Goal: Consume media (video, audio)

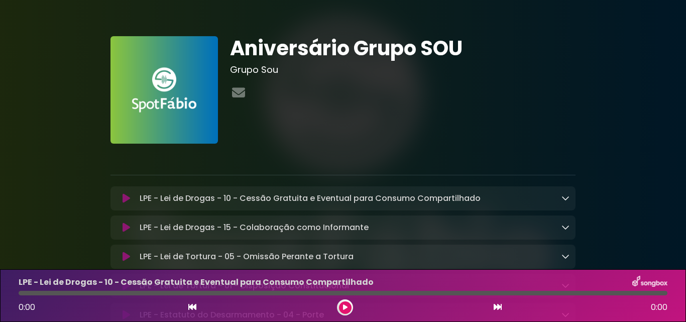
click at [565, 199] on icon at bounding box center [565, 198] width 8 height 8
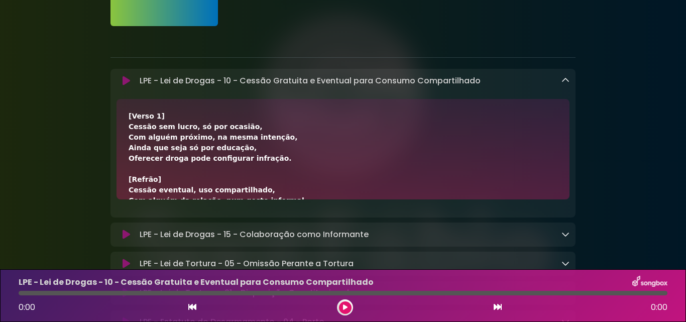
scroll to position [100, 0]
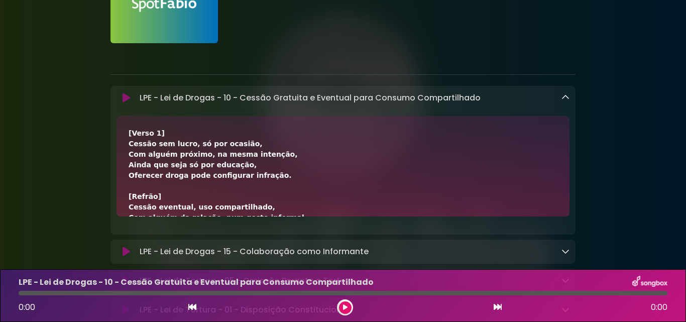
click at [129, 95] on icon at bounding box center [127, 98] width 8 height 10
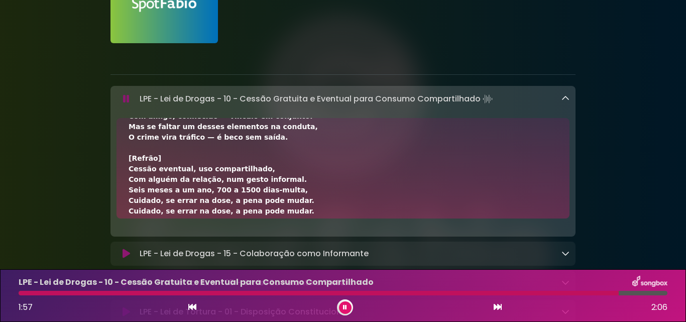
scroll to position [177, 0]
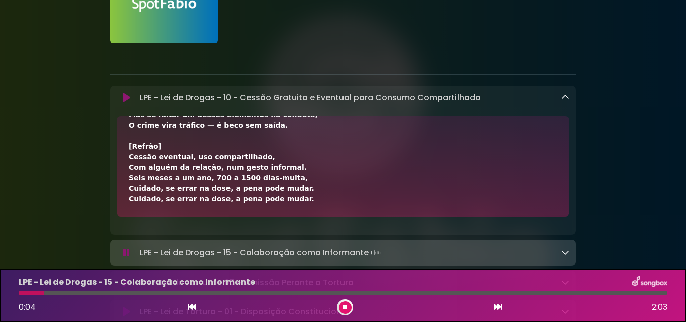
click at [344, 303] on button at bounding box center [345, 307] width 13 height 13
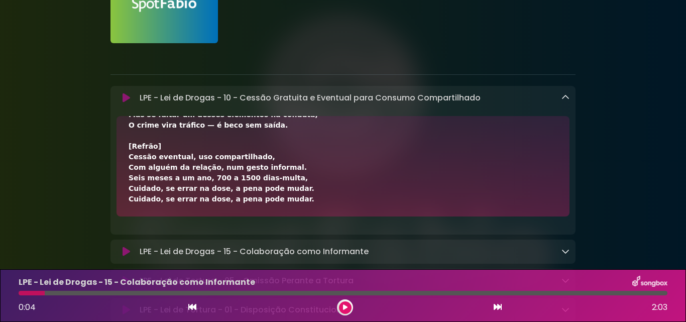
click at [345, 306] on icon at bounding box center [345, 307] width 5 height 6
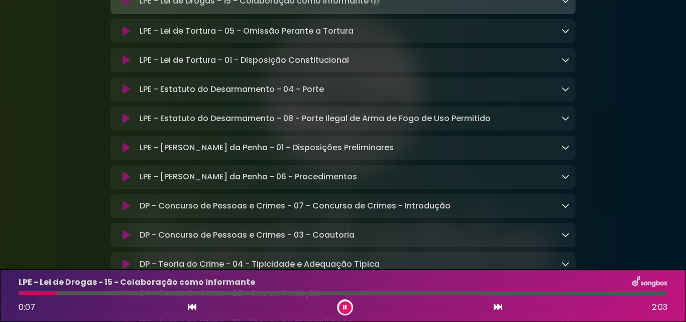
scroll to position [0, 0]
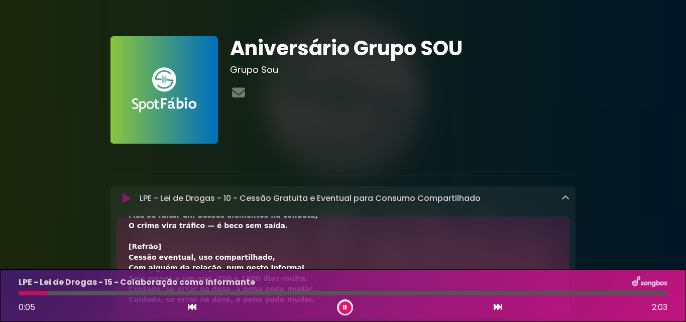
drag, startPoint x: 89, startPoint y: 292, endPoint x: 48, endPoint y: 293, distance: 41.2
click at [48, 293] on div at bounding box center [33, 293] width 29 height 5
drag, startPoint x: 47, startPoint y: 293, endPoint x: 28, endPoint y: 295, distance: 19.2
click at [28, 295] on div "LPE - Lei de Drogas - 15 - Colaboração como Informante 0:01 2:03" at bounding box center [343, 296] width 661 height 40
click at [346, 310] on icon at bounding box center [345, 307] width 4 height 6
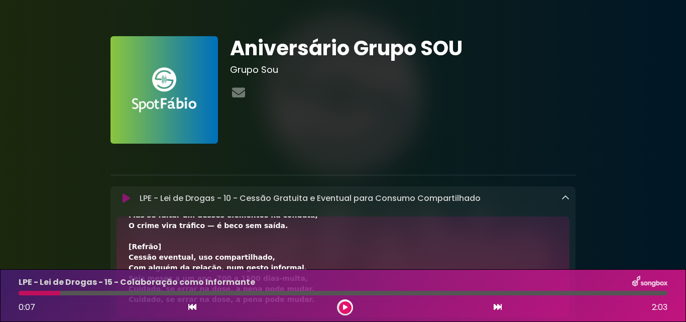
click at [346, 309] on icon at bounding box center [345, 307] width 5 height 6
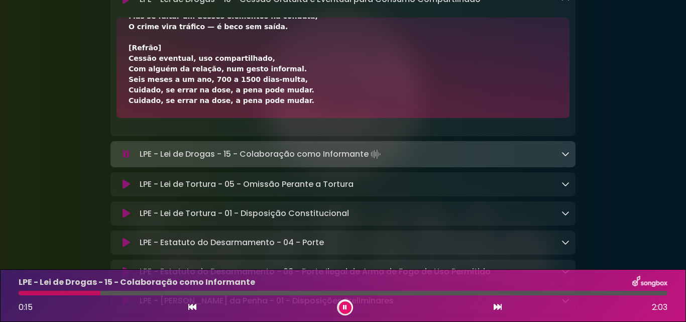
scroll to position [201, 0]
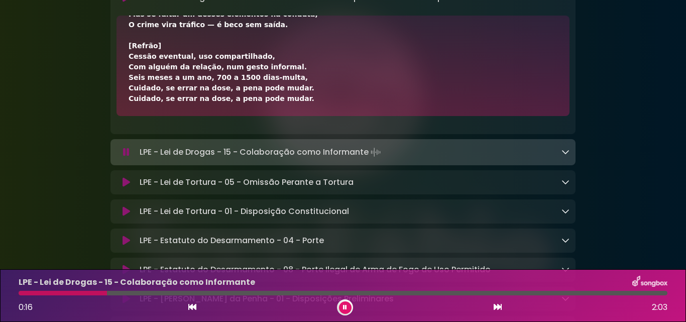
click at [566, 152] on icon at bounding box center [565, 152] width 8 height 8
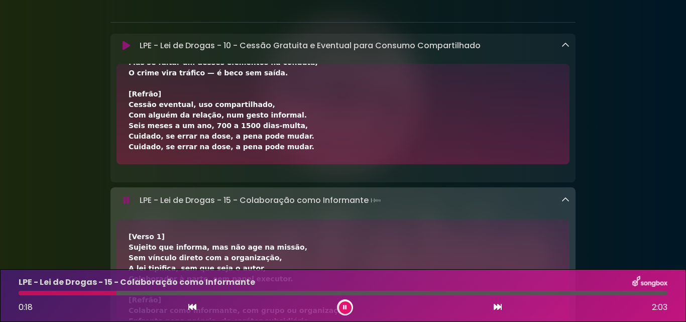
scroll to position [151, 0]
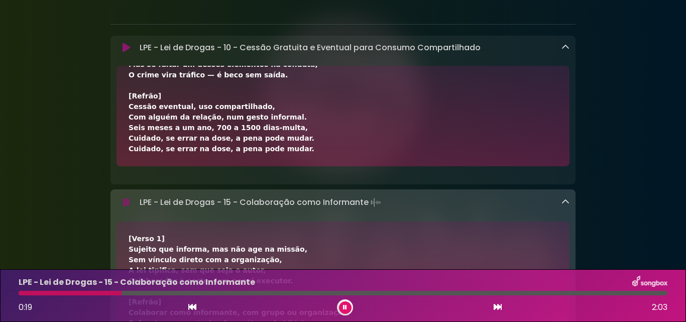
click at [563, 47] on icon at bounding box center [565, 47] width 8 height 8
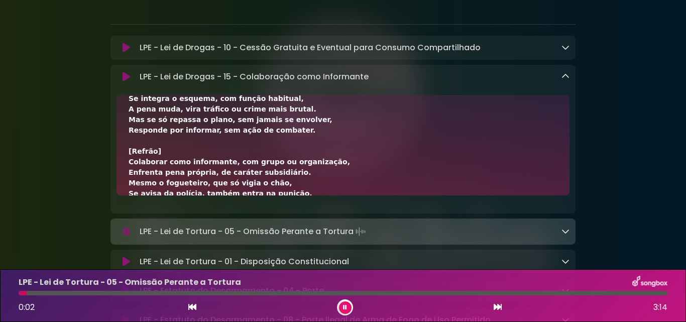
click at [342, 305] on button at bounding box center [345, 307] width 13 height 13
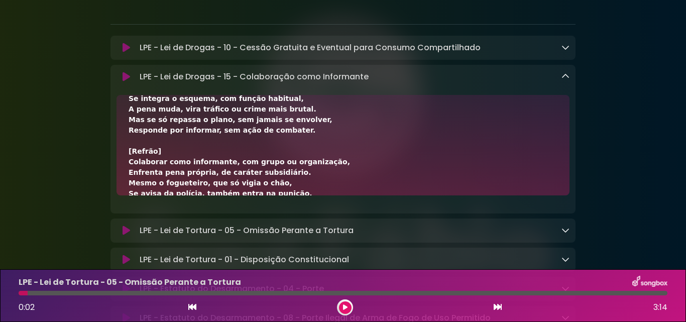
click at [561, 77] on icon at bounding box center [565, 76] width 8 height 8
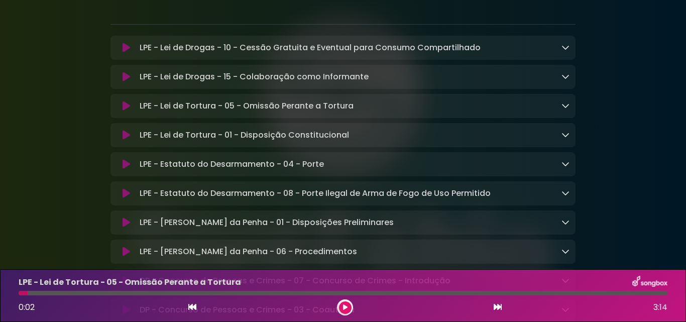
click at [343, 308] on icon at bounding box center [345, 307] width 5 height 6
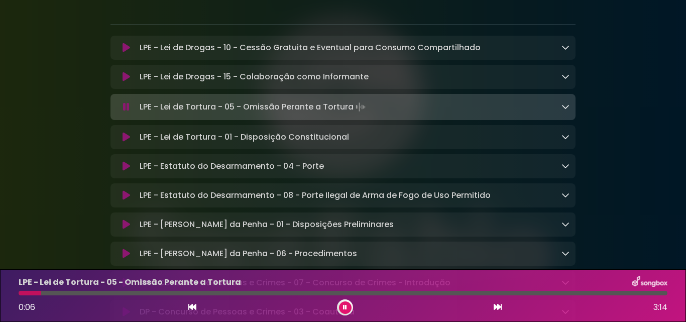
click at [564, 106] on icon at bounding box center [565, 106] width 8 height 8
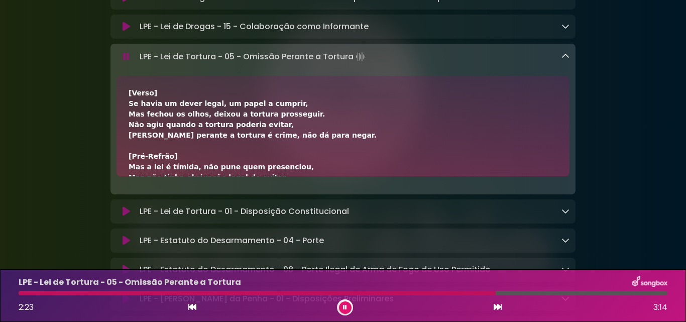
scroll to position [251, 0]
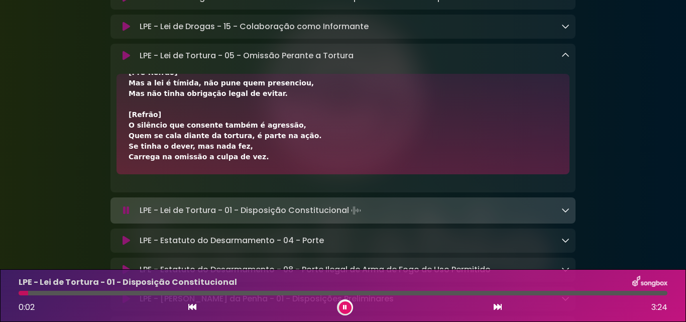
click at [341, 304] on button at bounding box center [345, 307] width 13 height 13
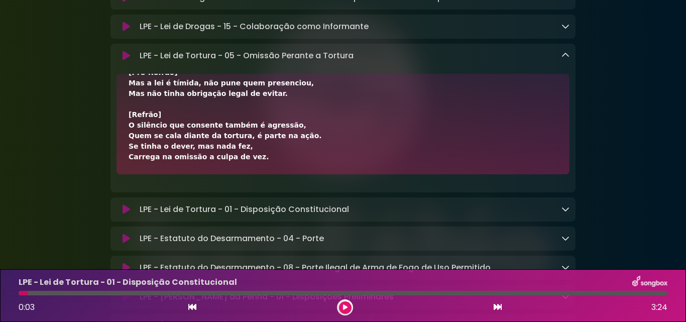
click at [562, 56] on icon at bounding box center [565, 55] width 8 height 8
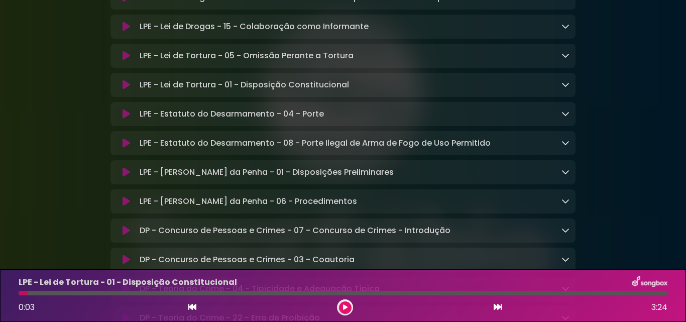
click at [343, 307] on icon at bounding box center [345, 307] width 5 height 6
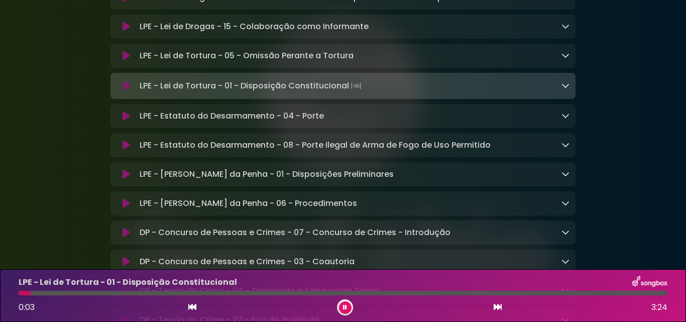
click at [343, 307] on icon at bounding box center [345, 307] width 4 height 6
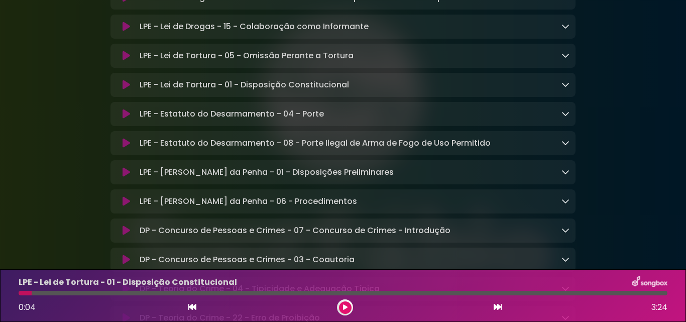
click at [343, 307] on icon at bounding box center [345, 307] width 5 height 6
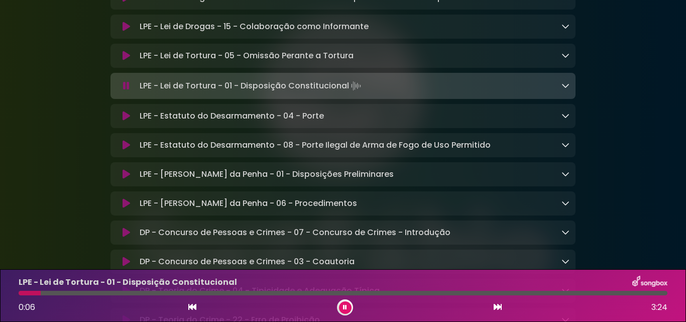
click at [565, 89] on icon at bounding box center [565, 85] width 8 height 8
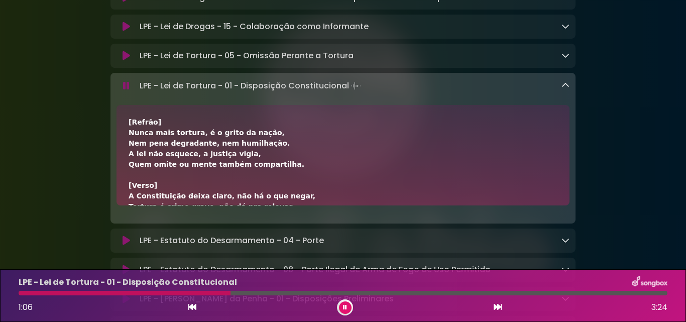
click at [347, 305] on button at bounding box center [345, 307] width 13 height 13
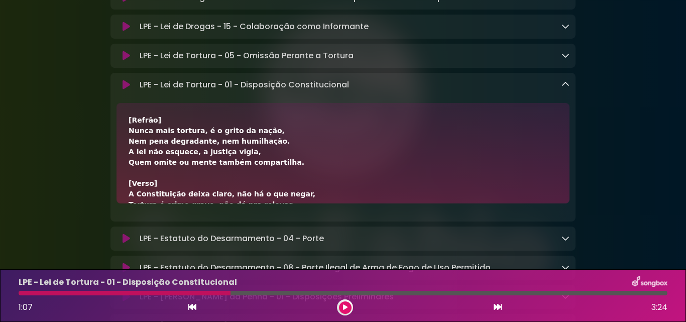
drag, startPoint x: 228, startPoint y: 294, endPoint x: 192, endPoint y: 294, distance: 36.1
click at [192, 294] on div at bounding box center [125, 293] width 212 height 5
drag, startPoint x: 229, startPoint y: 292, endPoint x: 90, endPoint y: 296, distance: 138.6
click at [90, 296] on div "LPE - Lei de Tortura - 01 - Disposição Constitucional 1:07 3:24" at bounding box center [343, 296] width 661 height 40
click at [44, 291] on div at bounding box center [125, 293] width 212 height 5
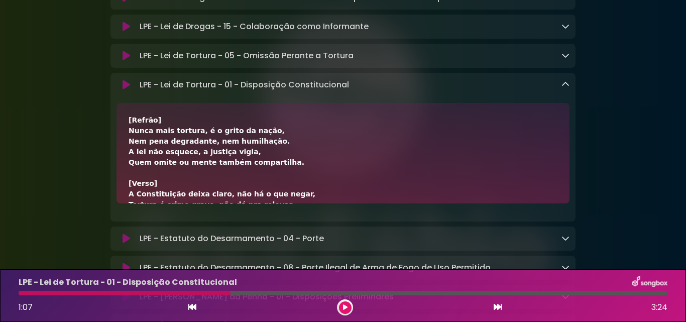
click at [349, 308] on button at bounding box center [345, 307] width 13 height 13
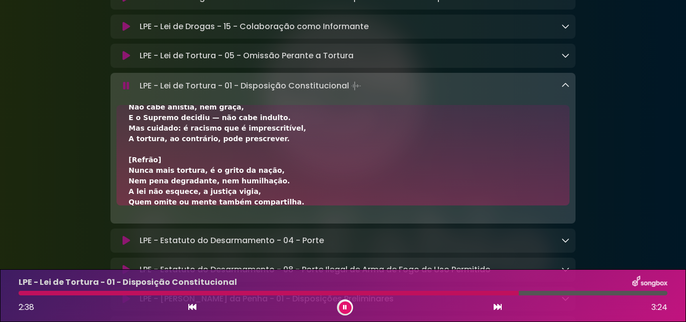
scroll to position [229, 0]
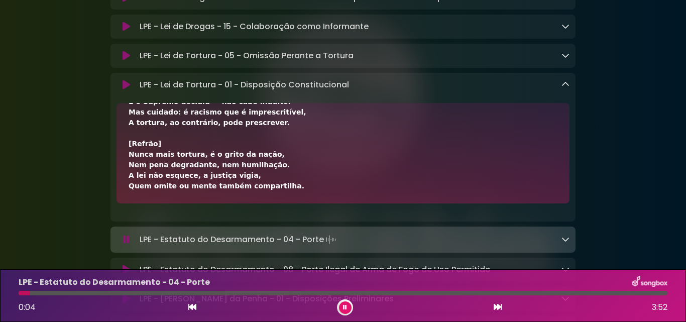
click at [342, 308] on button at bounding box center [345, 307] width 13 height 13
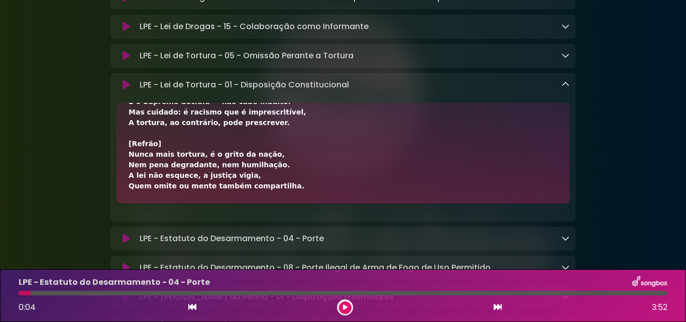
click at [567, 85] on icon at bounding box center [565, 84] width 8 height 8
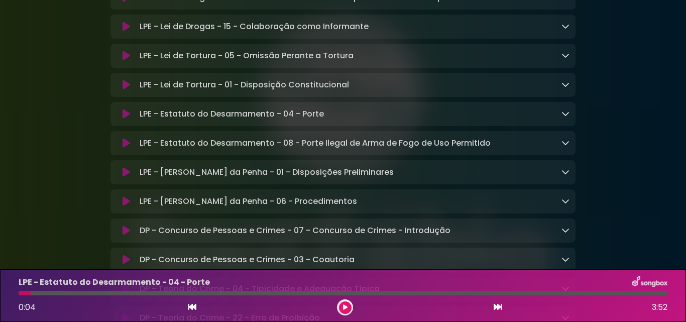
click at [567, 117] on icon at bounding box center [565, 113] width 8 height 8
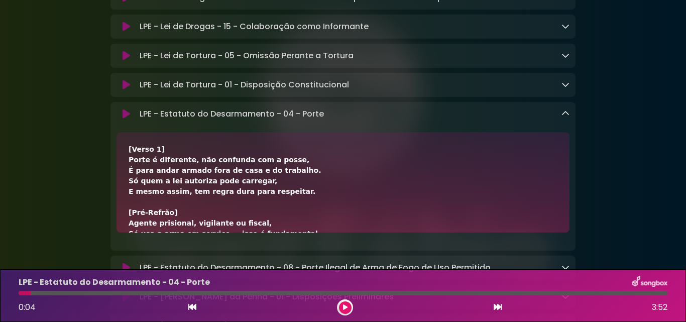
click at [349, 307] on button at bounding box center [345, 307] width 13 height 13
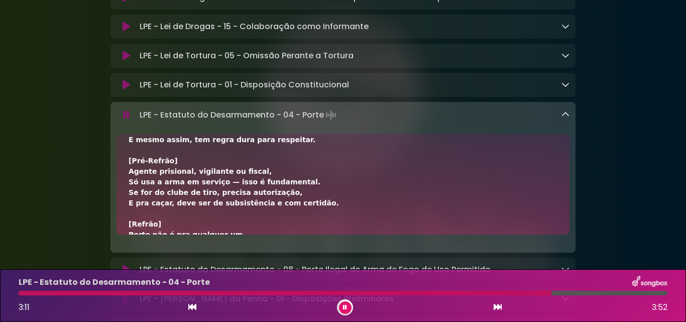
scroll to position [63, 0]
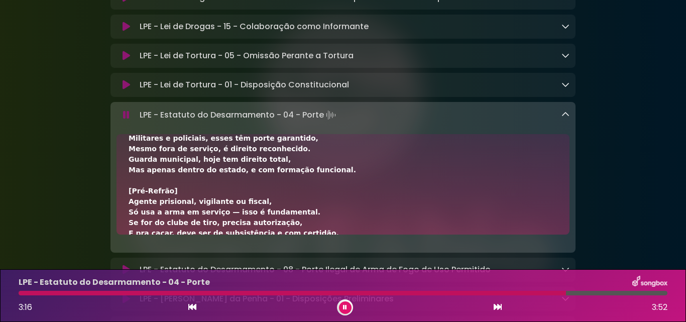
scroll to position [113, 0]
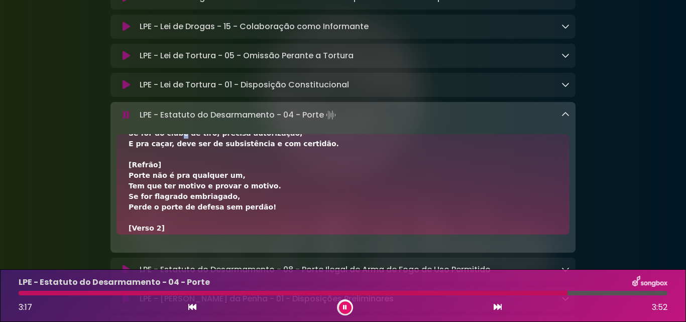
click at [120, 189] on div "[Verso 1] Porte é diferente, não confunda com a posse, É para andar armado fora…" at bounding box center [342, 184] width 465 height 100
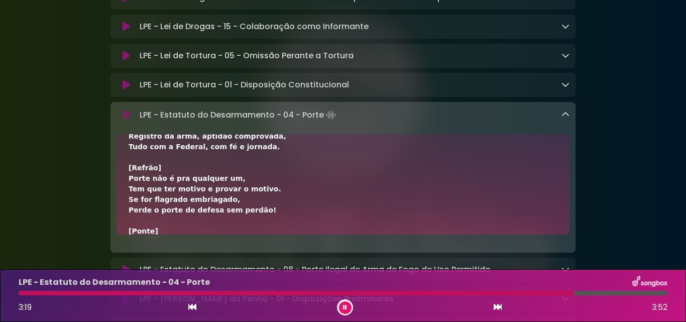
scroll to position [546, 0]
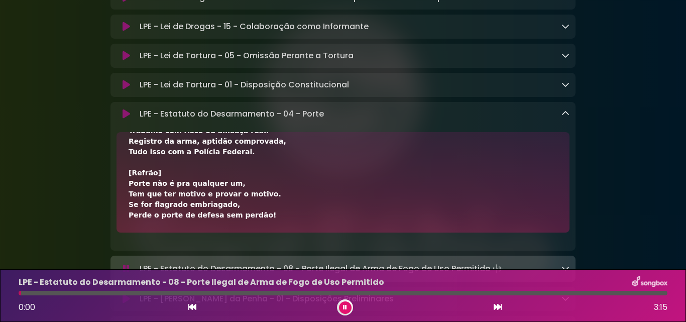
click at [567, 115] on icon at bounding box center [565, 113] width 8 height 8
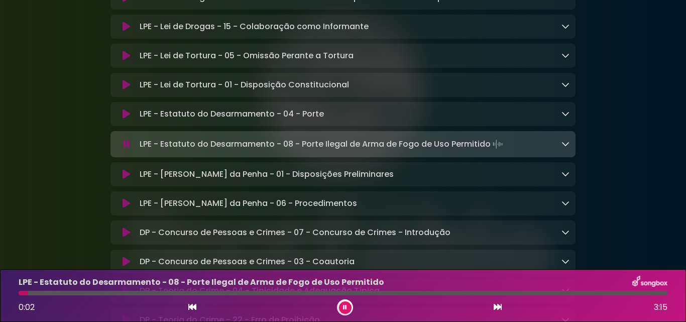
click at [344, 301] on div at bounding box center [345, 307] width 16 height 16
click at [344, 310] on button at bounding box center [345, 307] width 13 height 13
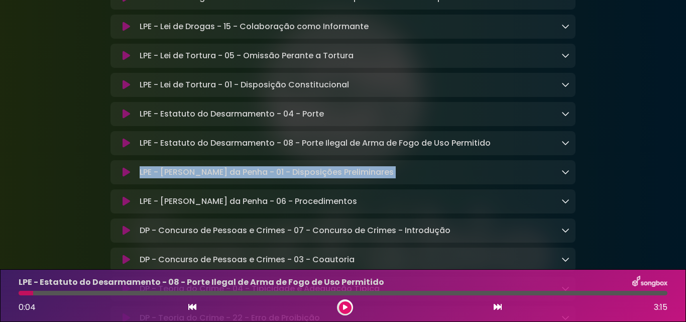
drag, startPoint x: 675, startPoint y: 154, endPoint x: 678, endPoint y: 168, distance: 14.4
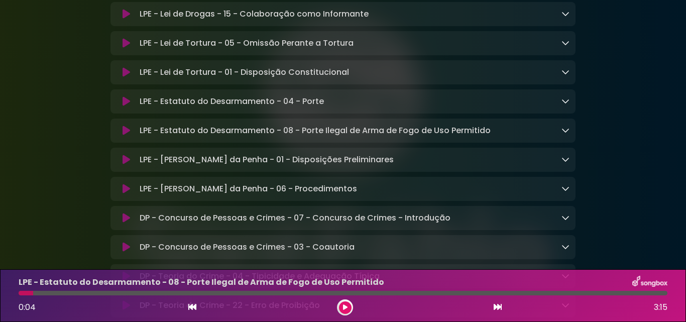
scroll to position [251, 0]
